Goal: Information Seeking & Learning: Check status

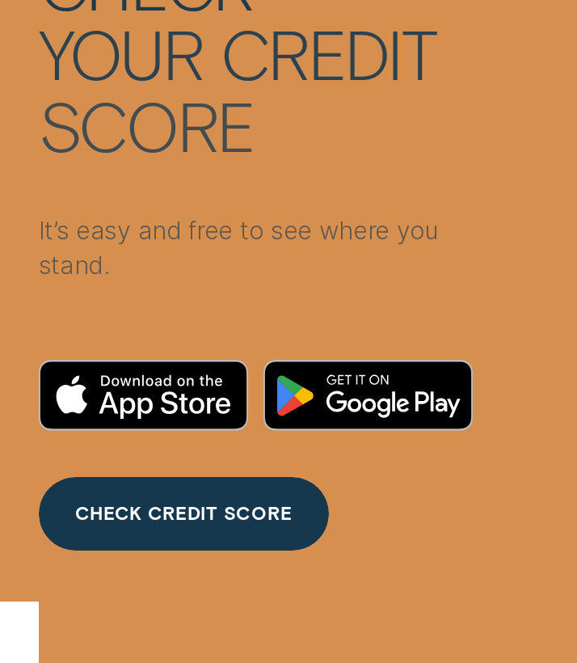
scroll to position [463, 0]
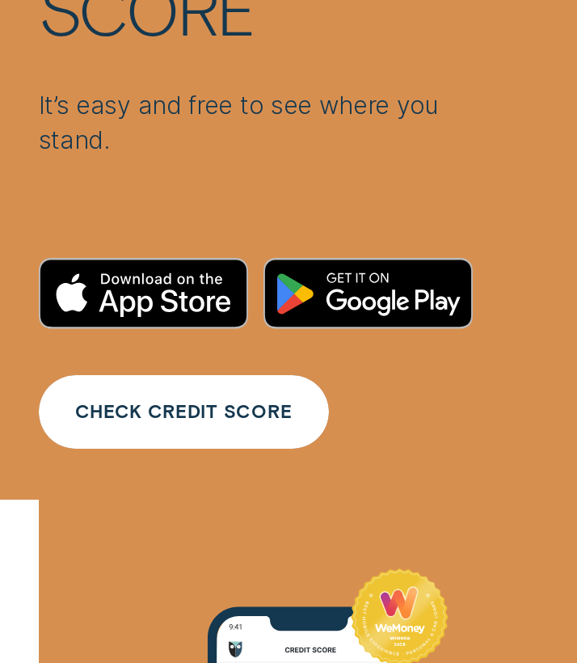
click at [221, 408] on div "CHECK CREDIT SCORE" at bounding box center [183, 412] width 217 height 16
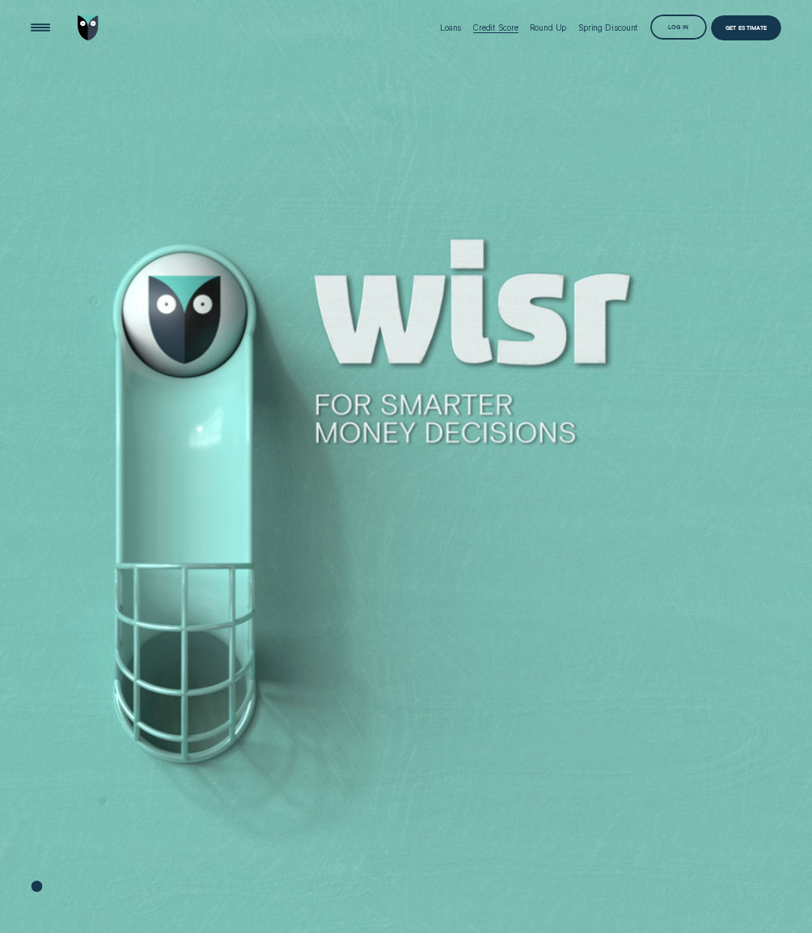
click at [476, 29] on div "Credit Score" at bounding box center [495, 28] width 45 height 10
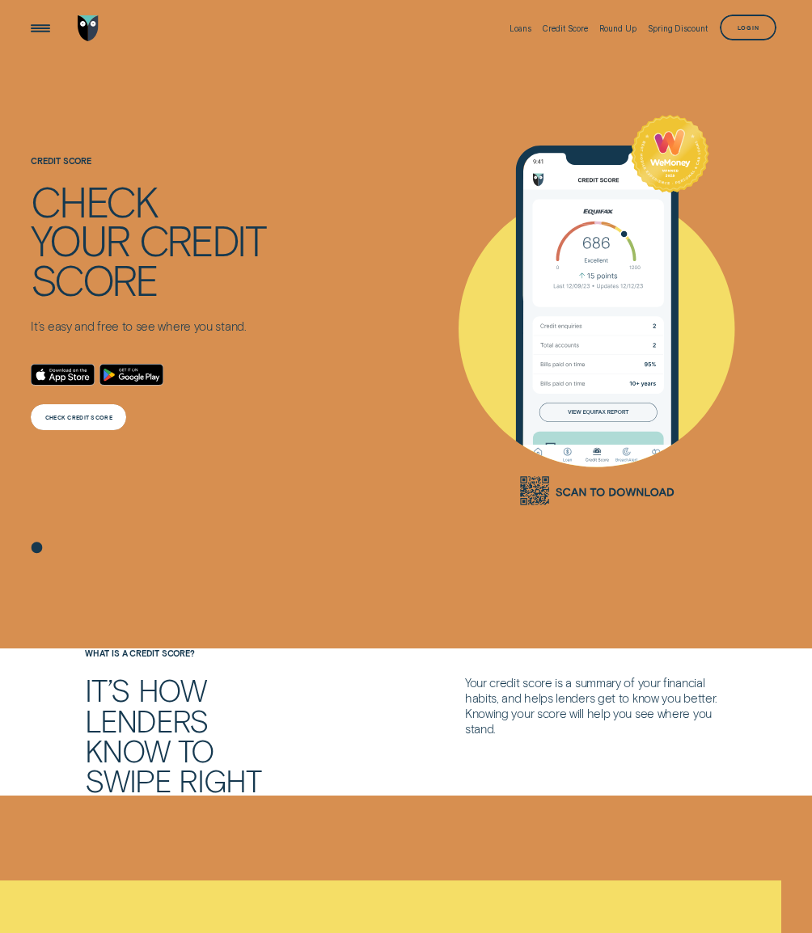
click at [86, 415] on div "CHECK CREDIT SCORE" at bounding box center [78, 417] width 67 height 5
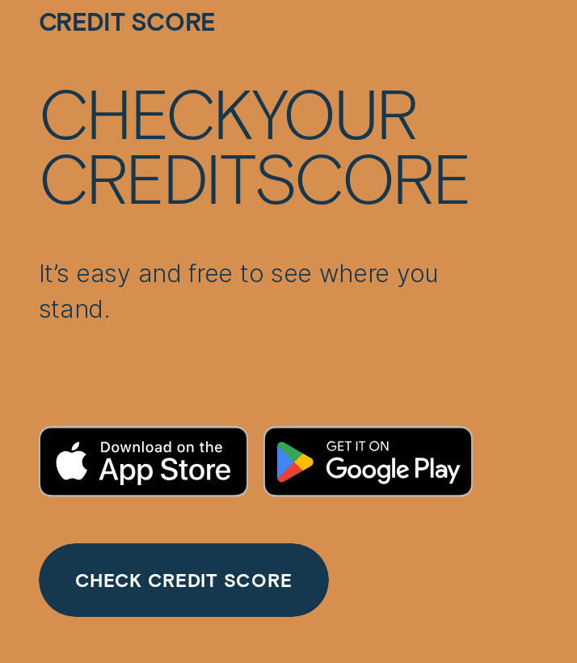
scroll to position [312, 0]
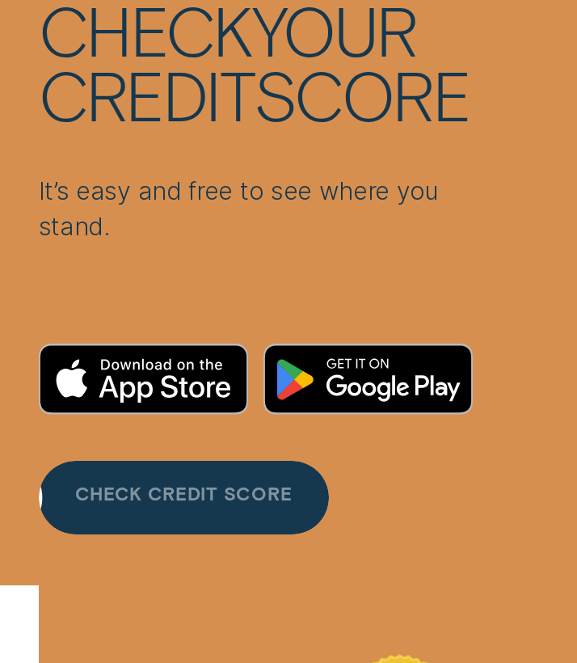
click at [210, 503] on div "CHECK CREDIT SCORE" at bounding box center [183, 501] width 217 height 16
